Goal: Task Accomplishment & Management: Use online tool/utility

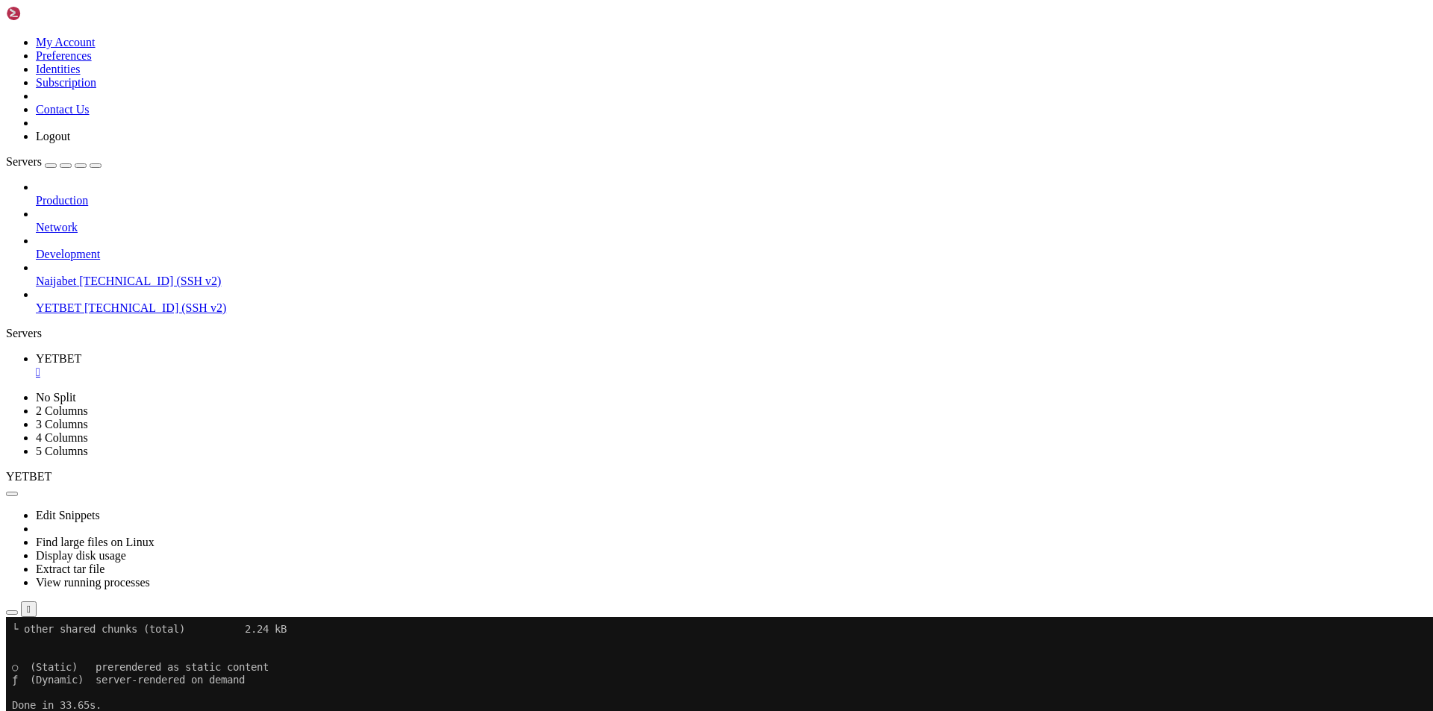
scroll to position [1383, 0]
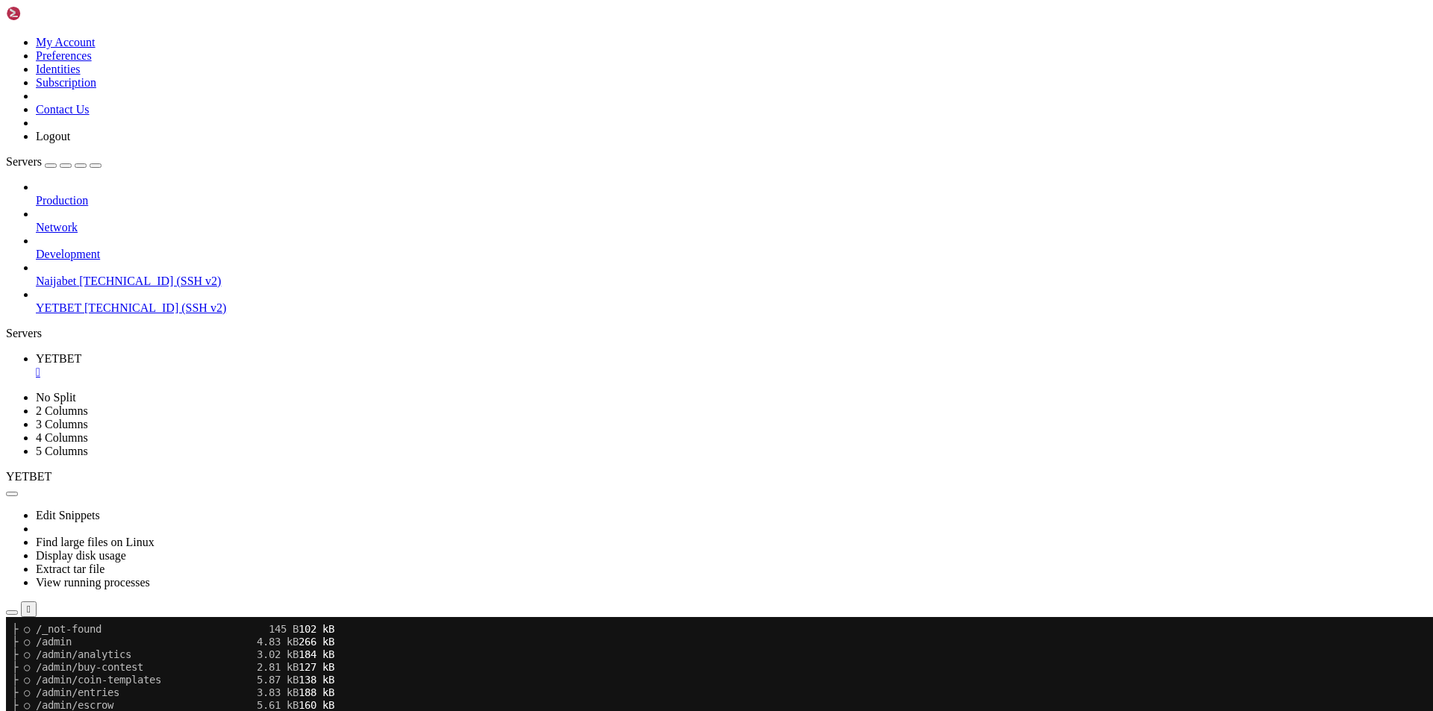
scroll to position [2220, 0]
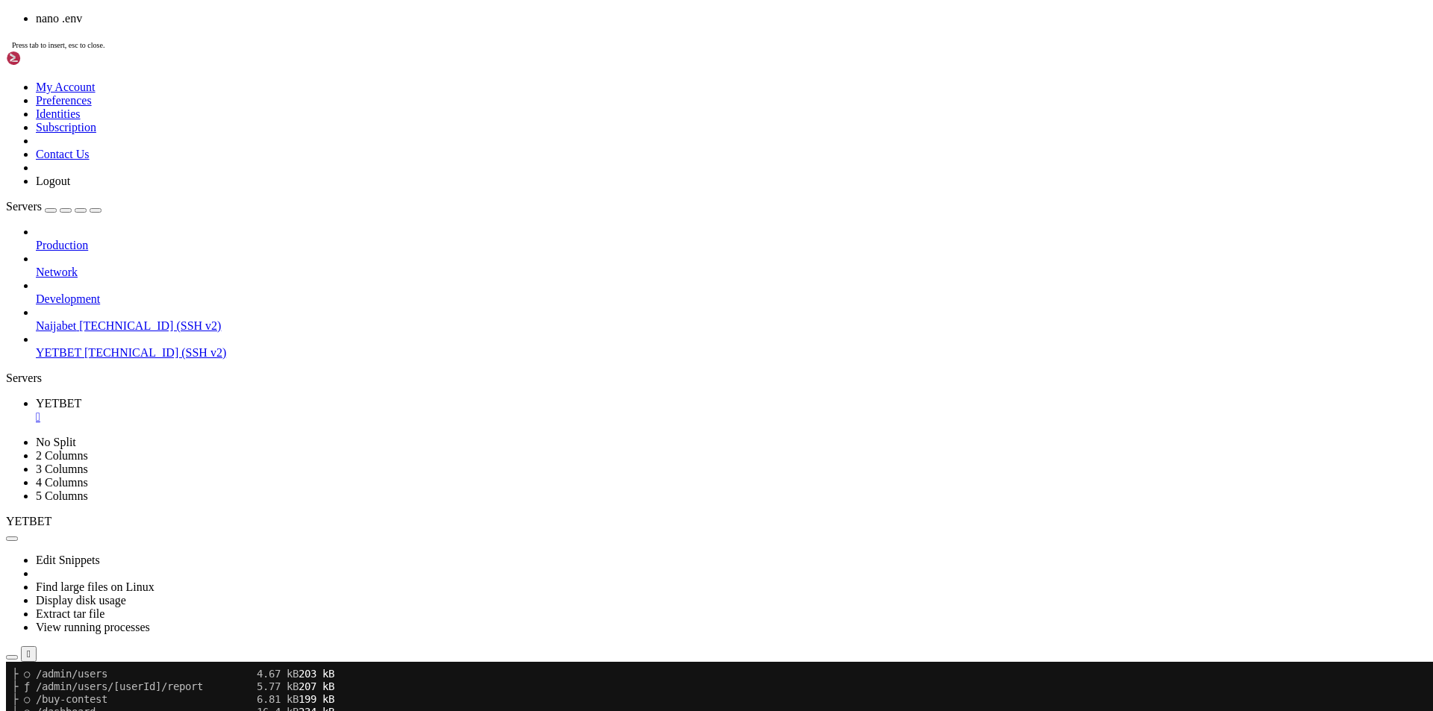
scroll to position [2385, 0]
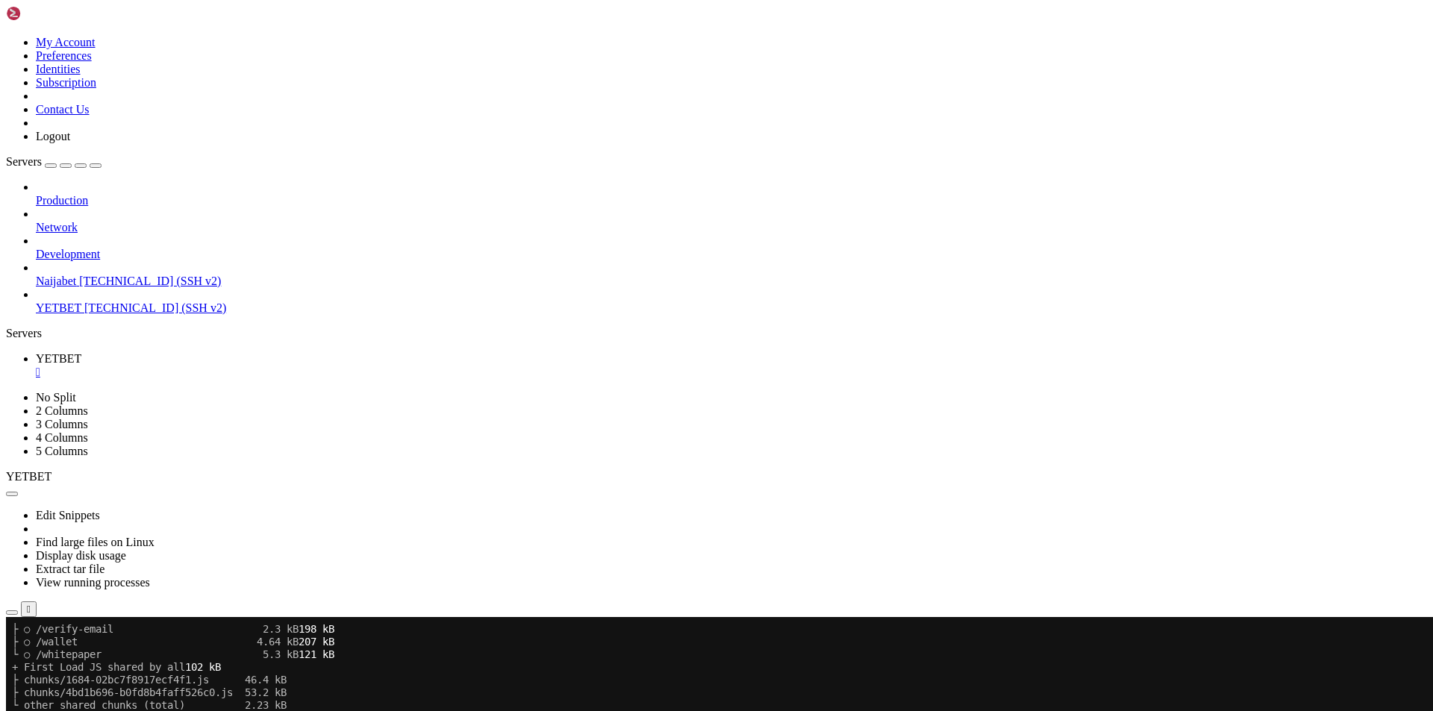
scroll to position [2651, 0]
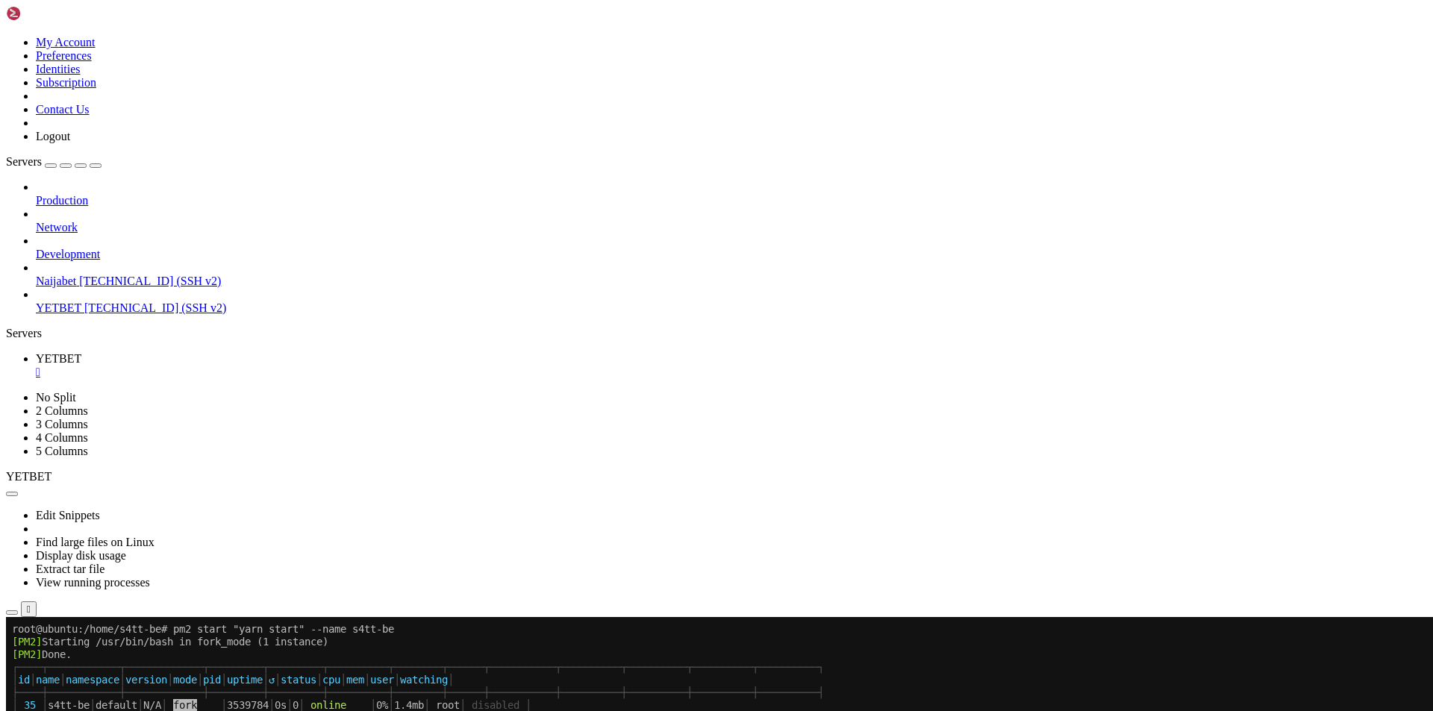
scroll to position [3361, 0]
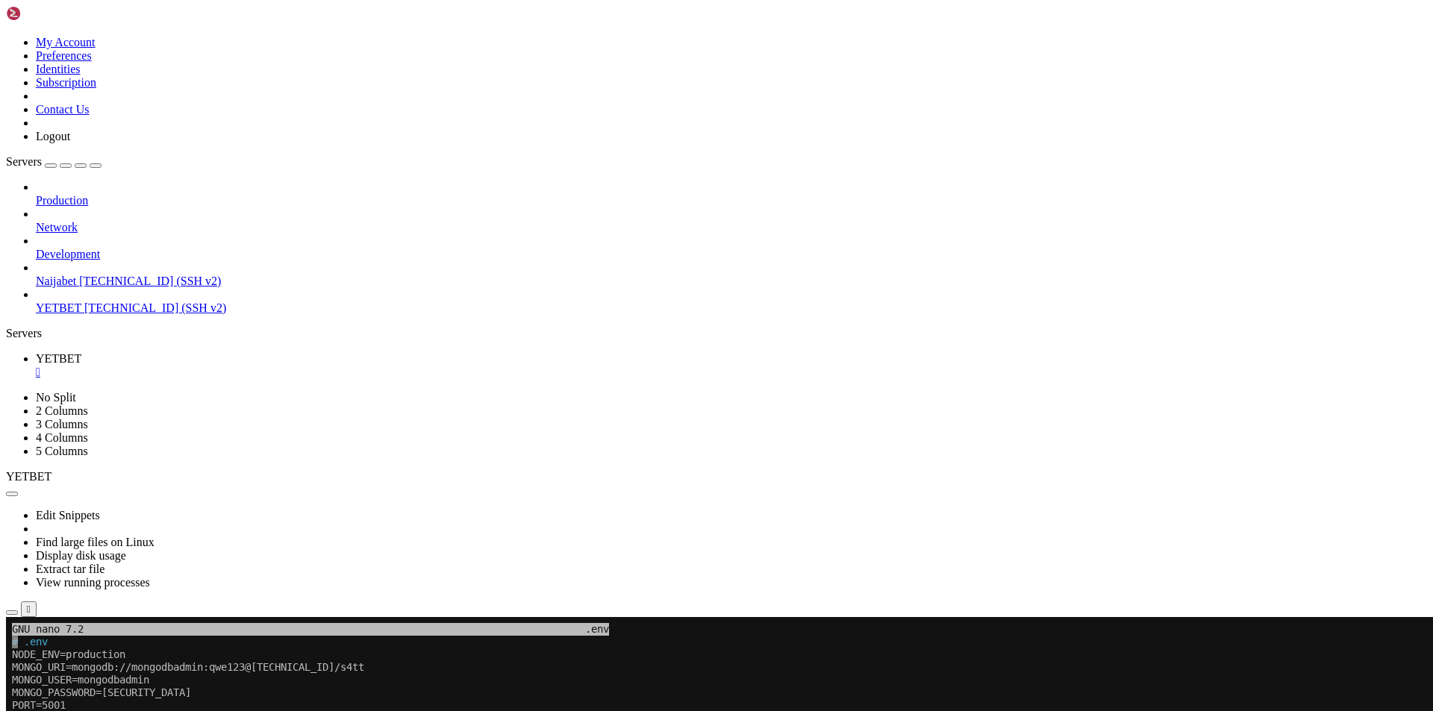
scroll to position [3374, 0]
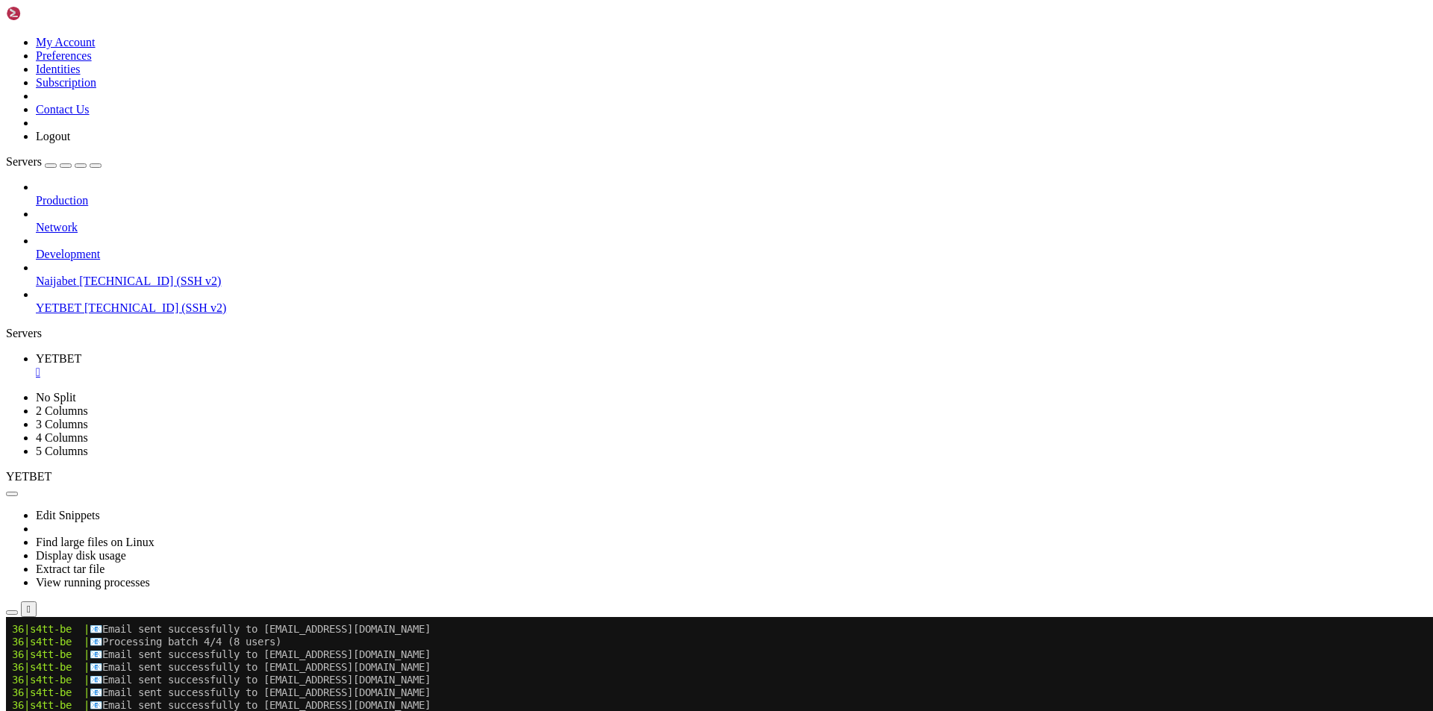
scroll to position [5221, 0]
drag, startPoint x: 195, startPoint y: 983, endPoint x: 248, endPoint y: 986, distance: 53.9
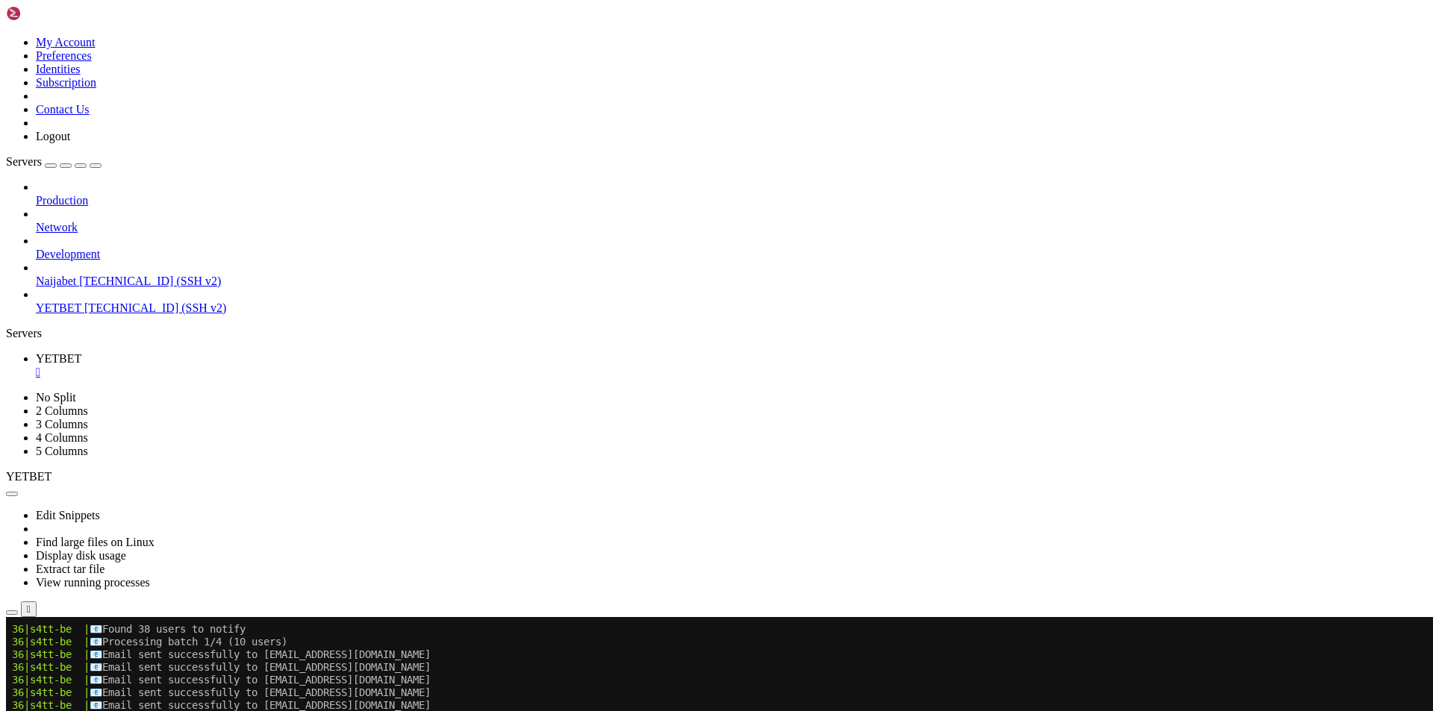
scroll to position [5645, 0]
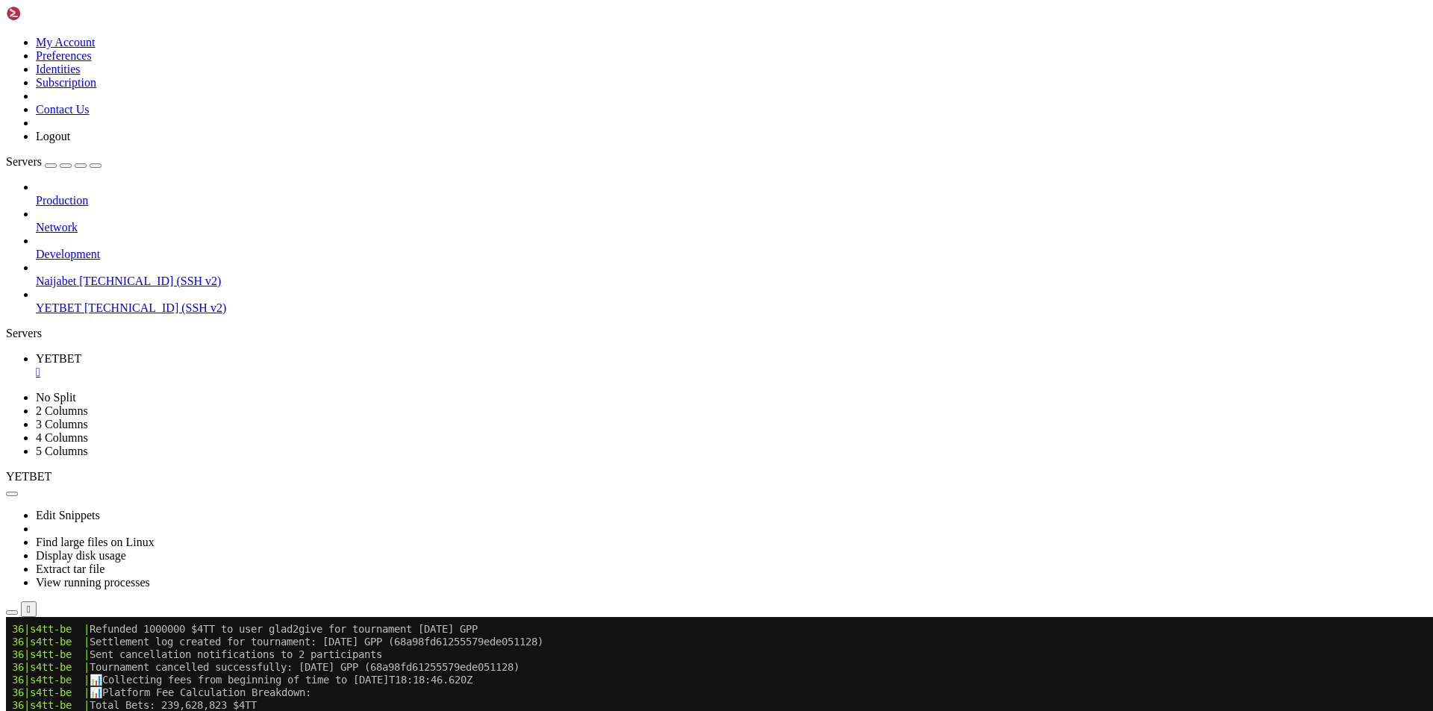
scroll to position [5760, 0]
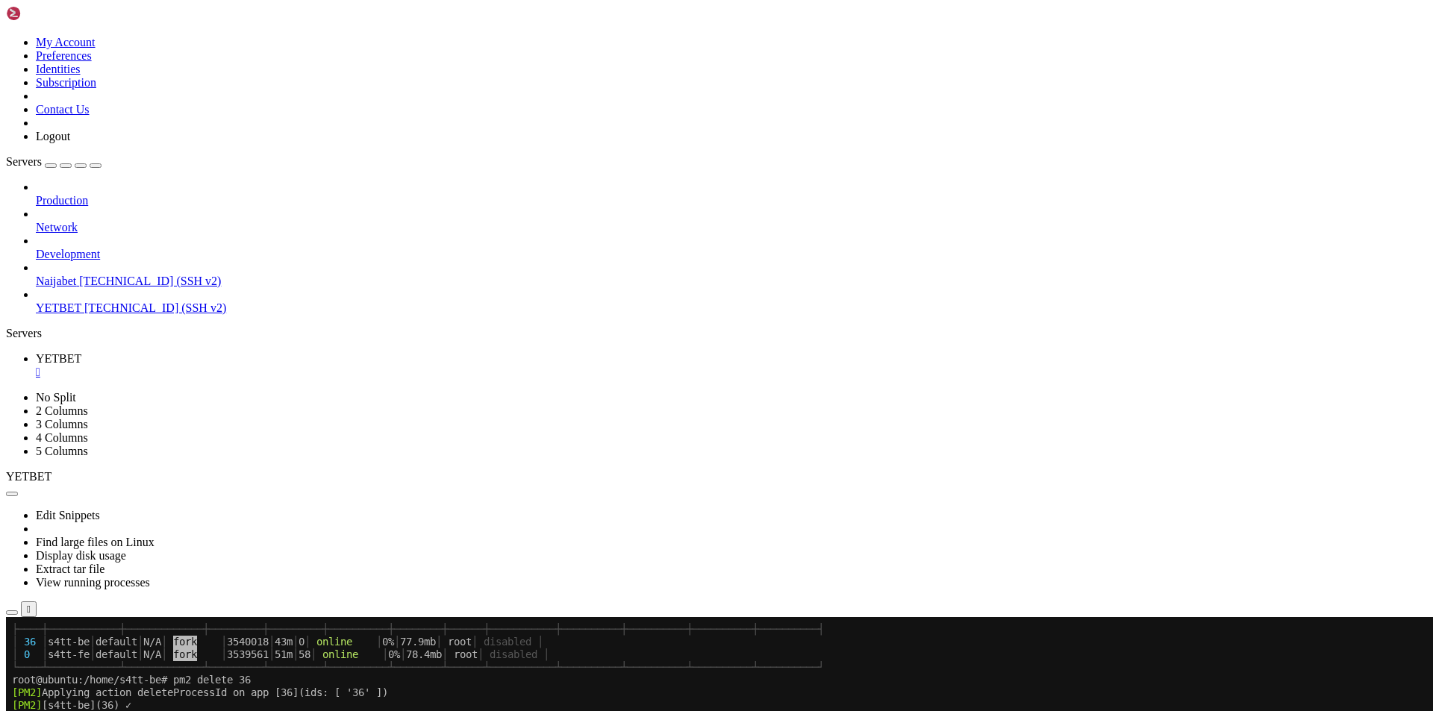
scroll to position [6532, 0]
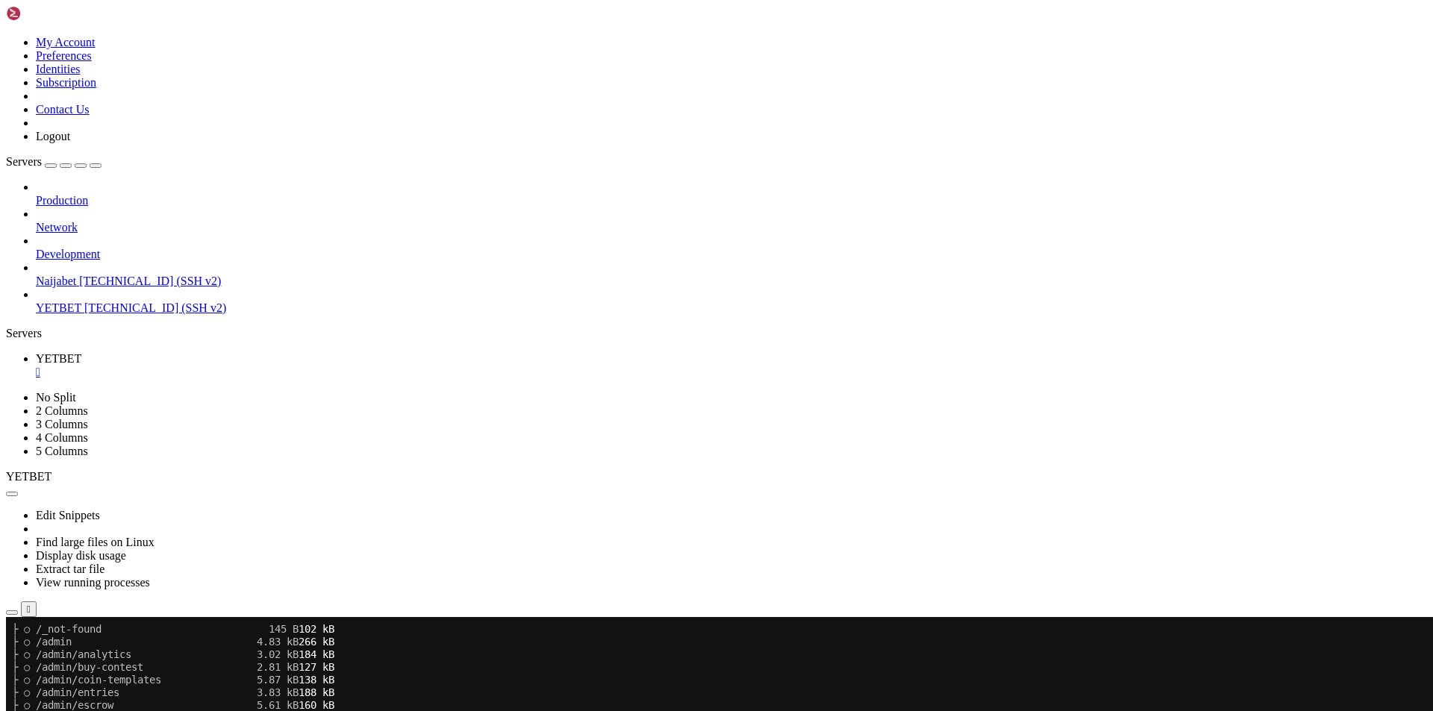
scroll to position [7547, 0]
